Goal: Transaction & Acquisition: Purchase product/service

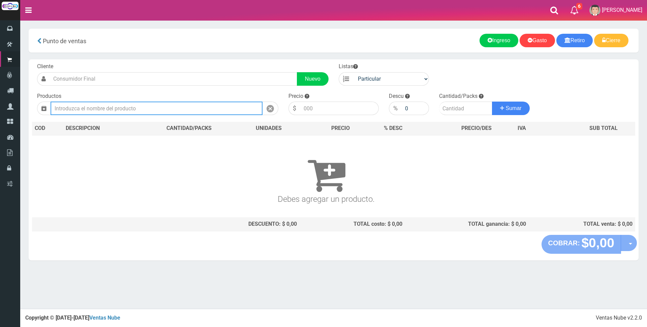
click at [175, 105] on input "text" at bounding box center [157, 107] width 212 height 13
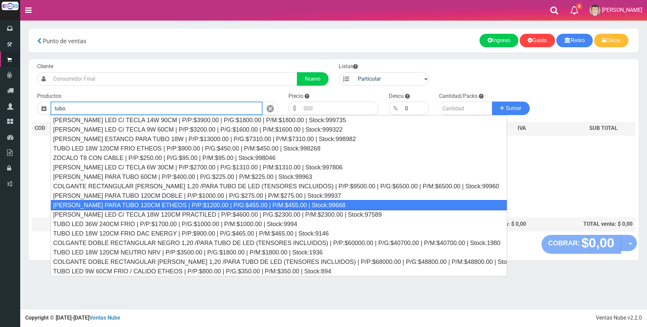
click at [164, 203] on div "[PERSON_NAME] PARA TUBO 120CM ETHEOS | P/P:$1200.00 | P/G:$455.00 | P/M:$455.00…" at bounding box center [279, 205] width 457 height 10
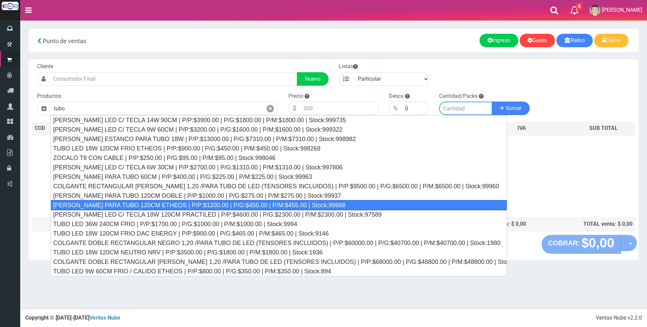
type input "[PERSON_NAME] PARA TUBO 120CM ETHEOS | P/P:$1200.00 | P/G:$455.00 | P/M:$455.00…"
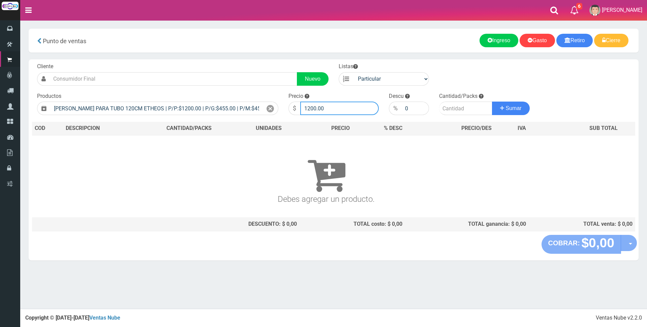
drag, startPoint x: 340, startPoint y: 111, endPoint x: 255, endPoint y: 92, distance: 86.9
click at [255, 63] on form "Cliente Nuevo Listas Particular Gremio Mayoristas" at bounding box center [333, 63] width 603 height 0
type input "4000"
type input "1"
click at [492, 101] on button "Sumar" at bounding box center [511, 107] width 38 height 13
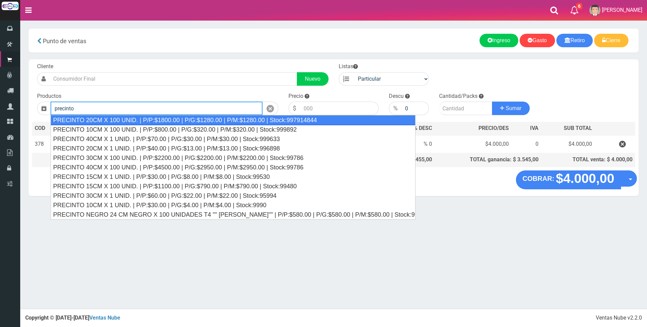
click at [149, 119] on div "PRECINTO 20CM X 100 UNID. | P/P:$1800.00 | P/G:$1280.00 | P/M:$1280.00 | Stock:…" at bounding box center [233, 120] width 365 height 10
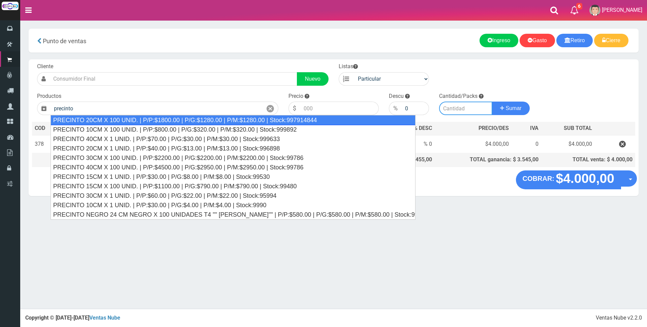
type input "PRECINTO 20CM X 100 UNID. | P/P:$1800.00 | P/G:$1280.00 | P/M:$1280.00 | Stock:…"
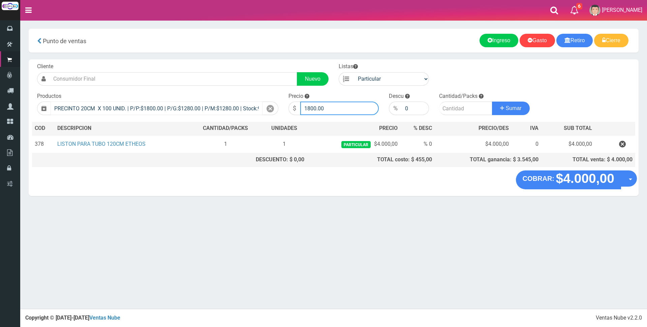
drag, startPoint x: 338, startPoint y: 106, endPoint x: 260, endPoint y: 106, distance: 78.2
click at [263, 63] on form "Cliente Nuevo Listas Particular Gremio Mayoristas" at bounding box center [333, 63] width 603 height 0
type input "4500"
type input "1"
click at [492, 101] on button "Sumar" at bounding box center [511, 107] width 38 height 13
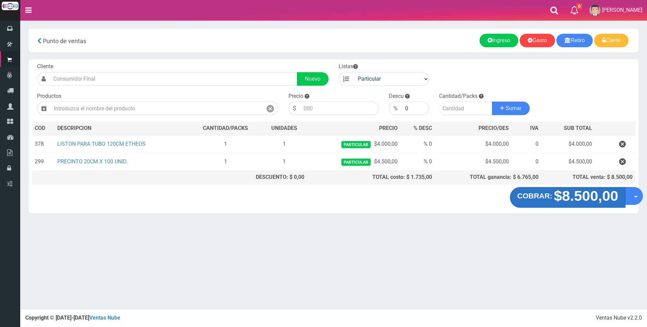
click at [589, 197] on strong "$8.500,00" at bounding box center [586, 196] width 64 height 16
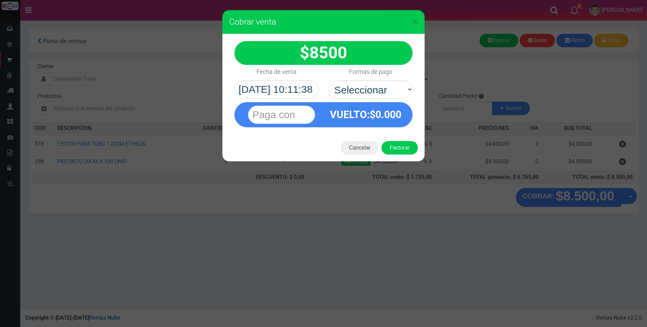
click at [357, 78] on label "Formas de pago" at bounding box center [370, 71] width 43 height 13
click at [357, 80] on select "Seleccionar Efectivo Tarjeta de Crédito Depósito Débito" at bounding box center [371, 89] width 84 height 18
click at [357, 82] on select "Seleccionar Efectivo Tarjeta de Crédito Depósito Débito" at bounding box center [371, 89] width 84 height 18
select select "Efectivo"
click at [329, 80] on select "Seleccionar Efectivo Tarjeta de Crédito Depósito Débito" at bounding box center [371, 89] width 84 height 18
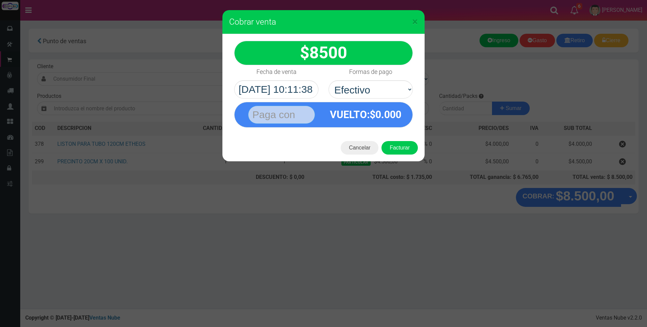
click at [283, 117] on input "text" at bounding box center [281, 115] width 67 height 18
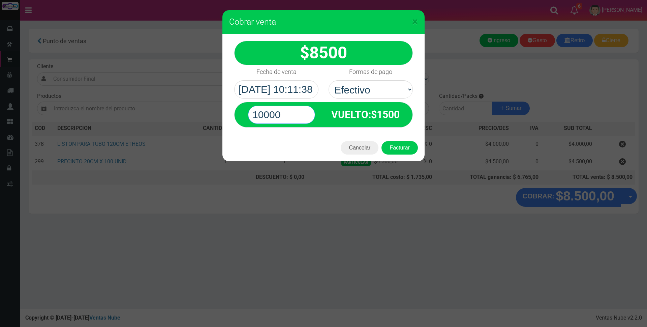
type input "10000"
click at [277, 51] on div "$ 8500" at bounding box center [323, 53] width 179 height 24
click at [409, 148] on button "Facturar" at bounding box center [400, 147] width 36 height 13
